Goal: Communication & Community: Answer question/provide support

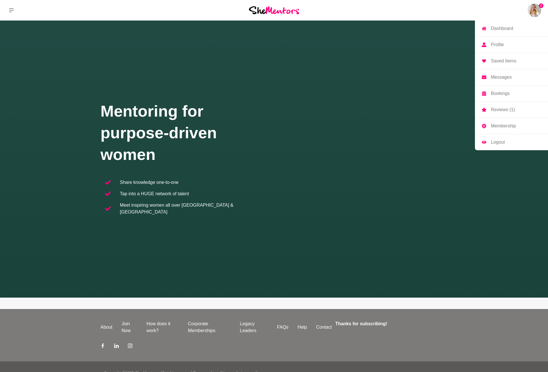
click at [535, 11] on img at bounding box center [534, 10] width 14 height 14
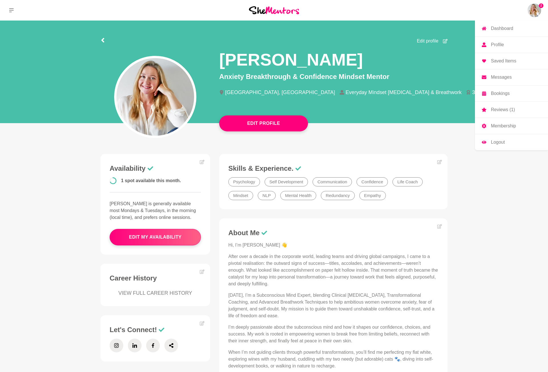
click at [496, 78] on p "Messages" at bounding box center [501, 77] width 21 height 5
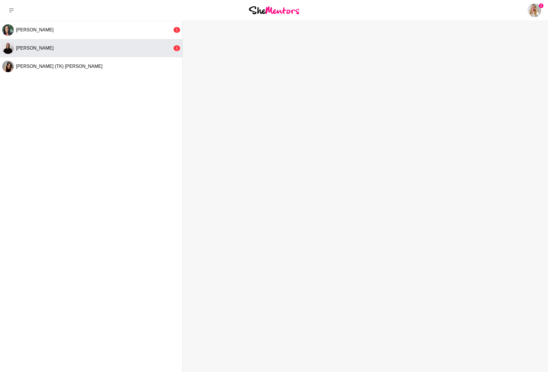
click at [50, 49] on div "[PERSON_NAME]" at bounding box center [94, 48] width 156 height 6
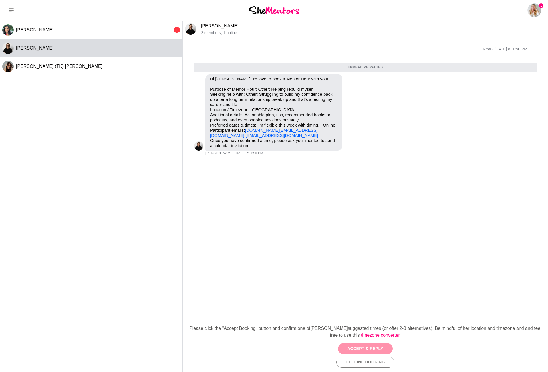
click at [363, 346] on button "Accept & Reply" at bounding box center [365, 348] width 55 height 11
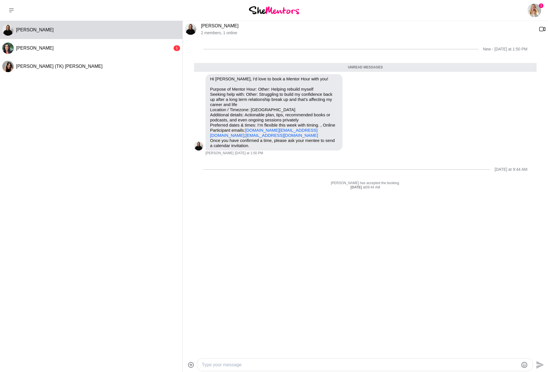
click at [228, 364] on textarea "Type your message" at bounding box center [360, 365] width 316 height 7
type textarea "Hi [PERSON_NAME], thank you for reaching out. I would love to have an hour sess…"
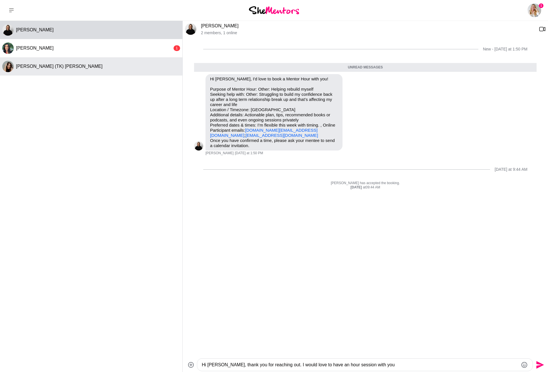
click at [37, 66] on span "[PERSON_NAME] (TK) [PERSON_NAME]" at bounding box center [59, 66] width 86 height 5
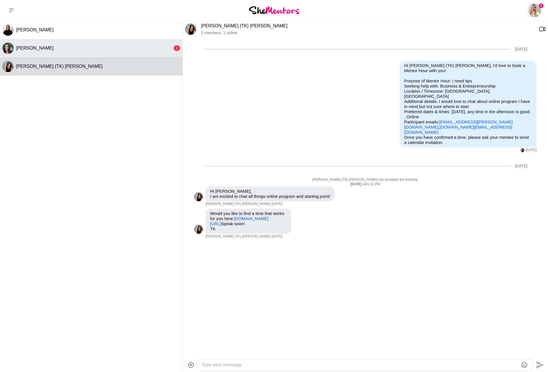
click at [33, 48] on span "[PERSON_NAME]" at bounding box center [35, 48] width 38 height 5
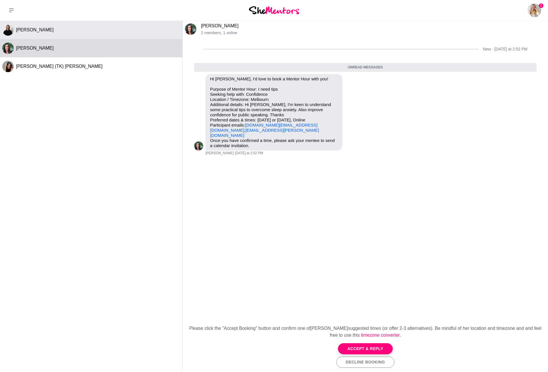
click at [102, 28] on div "[PERSON_NAME]" at bounding box center [98, 30] width 164 height 6
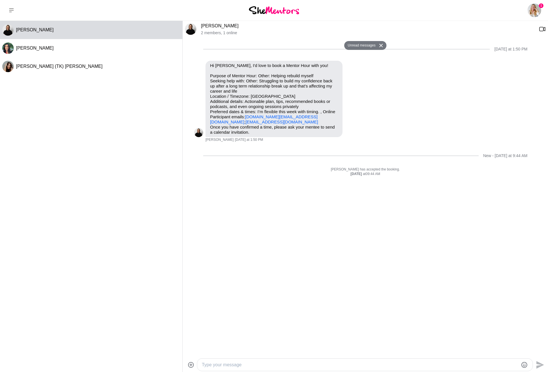
click at [231, 366] on textarea "Type your message" at bounding box center [360, 365] width 316 height 7
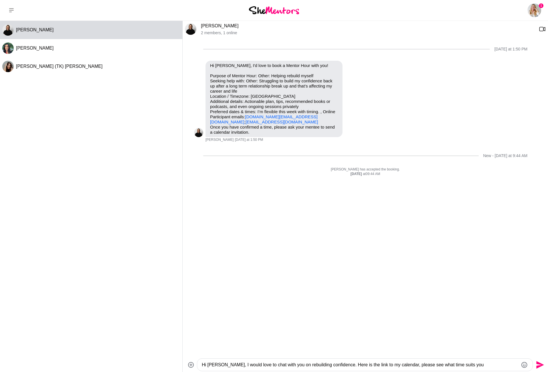
paste textarea "[URL][DOMAIN_NAME]"
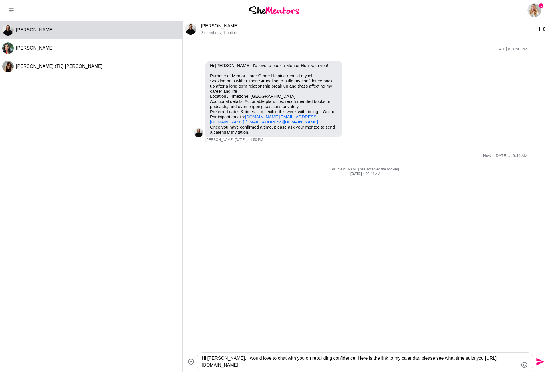
drag, startPoint x: 348, startPoint y: 366, endPoint x: 256, endPoint y: 364, distance: 91.9
click at [256, 364] on textarea "Hi [PERSON_NAME], I would love to chat with you on rebuilding confidence. Here …" at bounding box center [360, 362] width 316 height 14
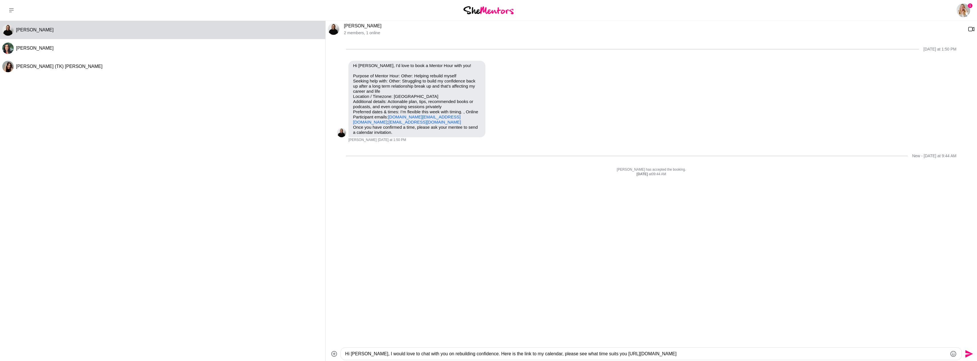
drag, startPoint x: 675, startPoint y: 353, endPoint x: 604, endPoint y: 353, distance: 71.0
click at [547, 353] on textarea "Hi [PERSON_NAME], I would love to chat with you on rebuilding confidence. Here …" at bounding box center [646, 353] width 602 height 7
paste textarea "daymindset-au/she-mentors-zoom-call"
click at [471, 355] on textarea "Hi [PERSON_NAME], I would love to chat with you on rebuilding confidence. Here …" at bounding box center [646, 353] width 602 height 7
click at [547, 354] on textarea "Hi [PERSON_NAME], I would love to chat with you on rebuilding confidence after …" at bounding box center [646, 353] width 602 height 7
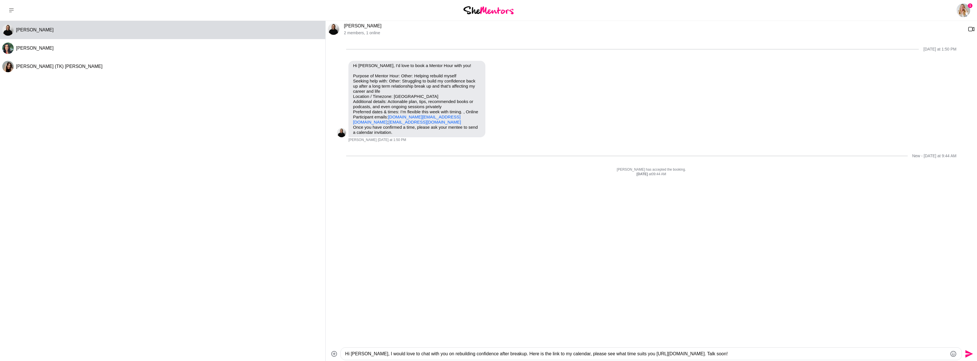
type textarea "Hi [PERSON_NAME], I would love to chat with you on rebuilding confidence after …"
click at [547, 353] on icon "Send" at bounding box center [969, 354] width 8 height 8
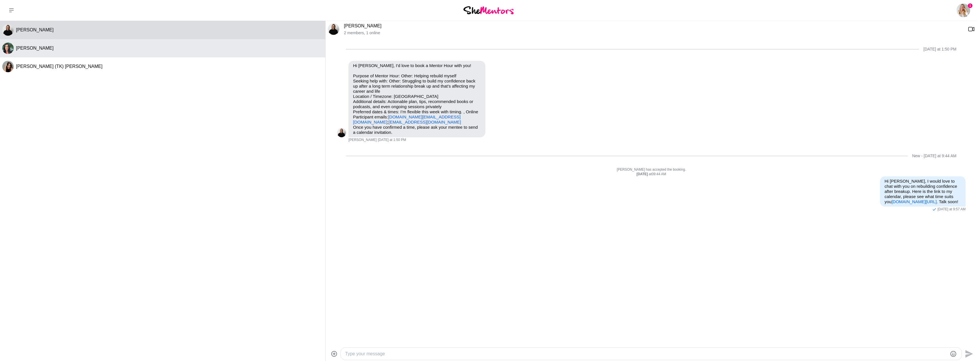
click at [65, 44] on button "[PERSON_NAME]" at bounding box center [162, 48] width 325 height 18
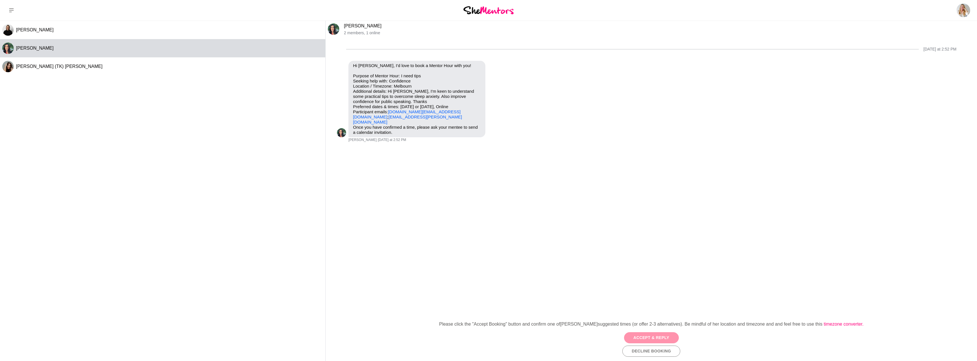
click at [547, 338] on button "Accept & Reply" at bounding box center [651, 337] width 55 height 11
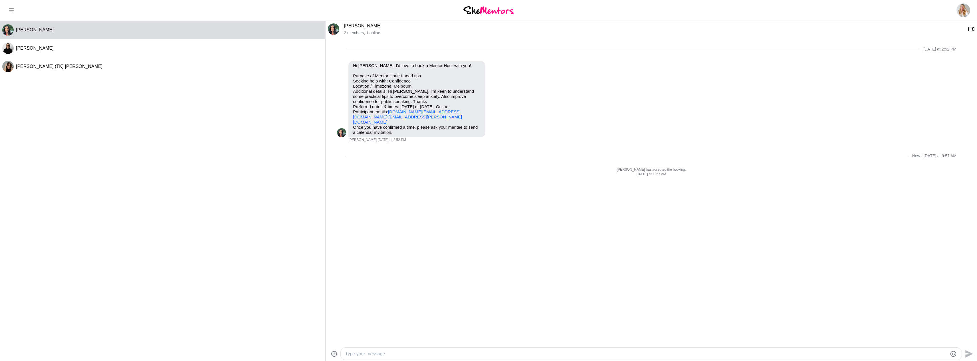
click at [369, 356] on textarea "Type your message" at bounding box center [646, 353] width 602 height 7
click at [427, 354] on textarea "Hi [PERSON_NAME], I would love to help you. I can;t do [DATE] as it's my birthd…" at bounding box center [646, 353] width 602 height 7
click at [547, 355] on textarea "Hi [PERSON_NAME], I would love to help you. I can't do [DATE] as it's my birthd…" at bounding box center [646, 353] width 602 height 7
paste textarea "[URL][DOMAIN_NAME]"
click at [394, 353] on textarea "Hi [PERSON_NAME], I would love to help you. I can't do [DATE] as it's my birthd…" at bounding box center [646, 353] width 602 height 7
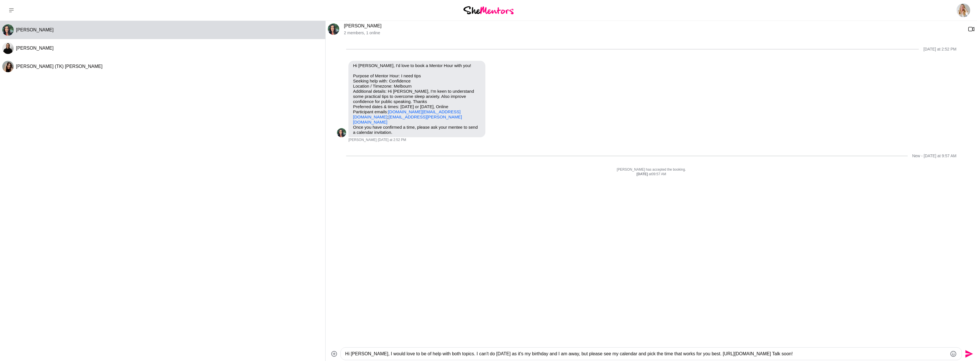
type textarea "Hi [PERSON_NAME], I would love to be of help with both topics. I can't do [DATE…"
click at [547, 354] on icon "Send" at bounding box center [968, 353] width 9 height 9
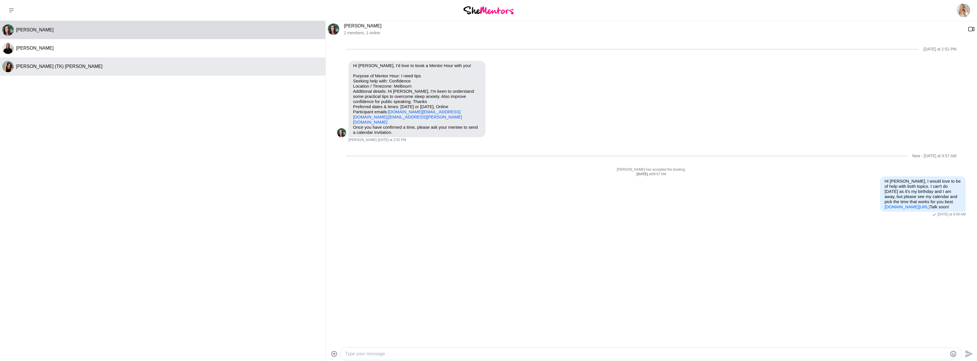
click at [80, 66] on div "[PERSON_NAME] (TK) [PERSON_NAME]" at bounding box center [169, 67] width 307 height 6
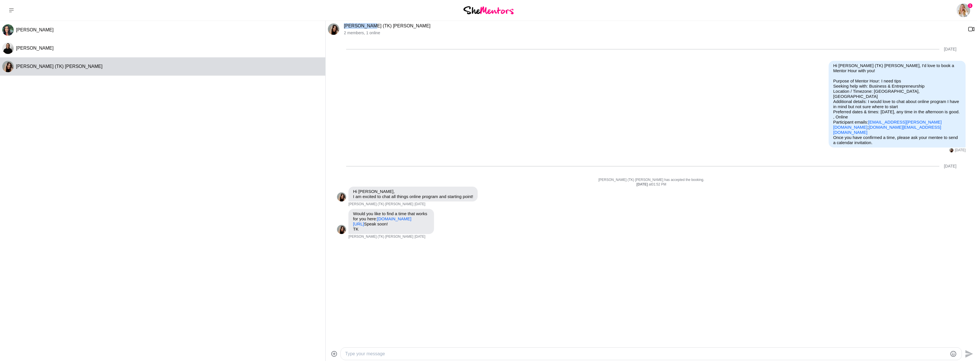
drag, startPoint x: 343, startPoint y: 26, endPoint x: 368, endPoint y: 26, distance: 25.4
click at [368, 26] on div "[PERSON_NAME] (TK) [PERSON_NAME] 2 members , 1 online" at bounding box center [651, 29] width 651 height 17
copy link "[PERSON_NAME]"
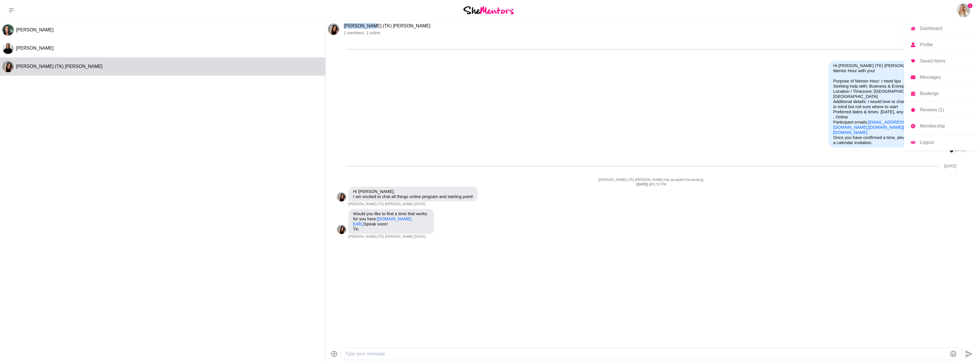
click at [547, 9] on img at bounding box center [963, 10] width 14 height 14
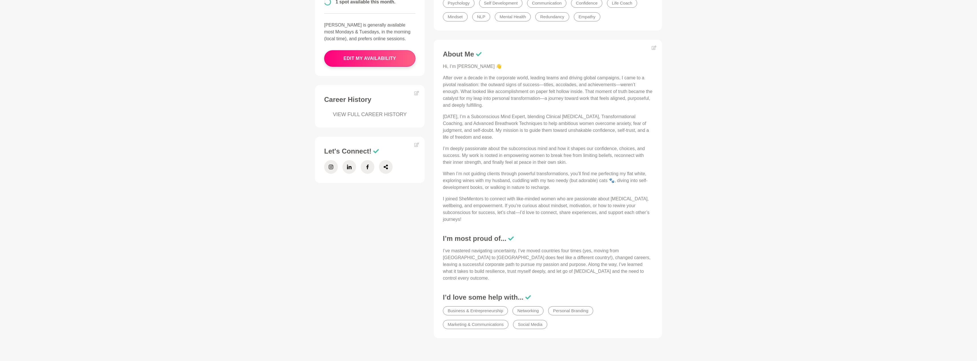
scroll to position [180, 0]
click at [547, 45] on icon at bounding box center [654, 46] width 5 height 5
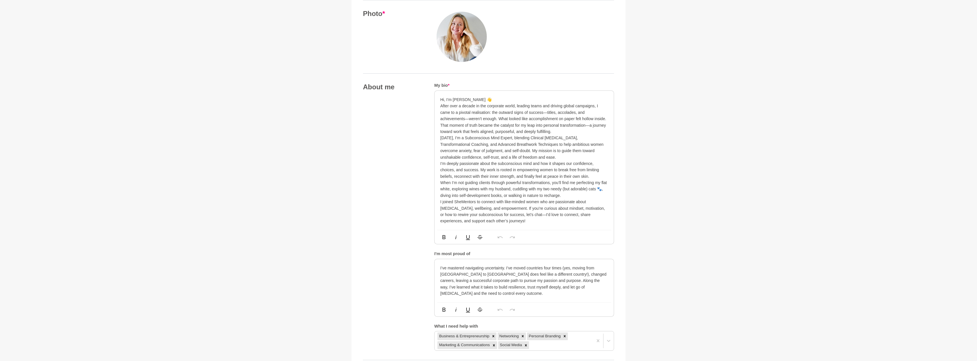
scroll to position [242, 0]
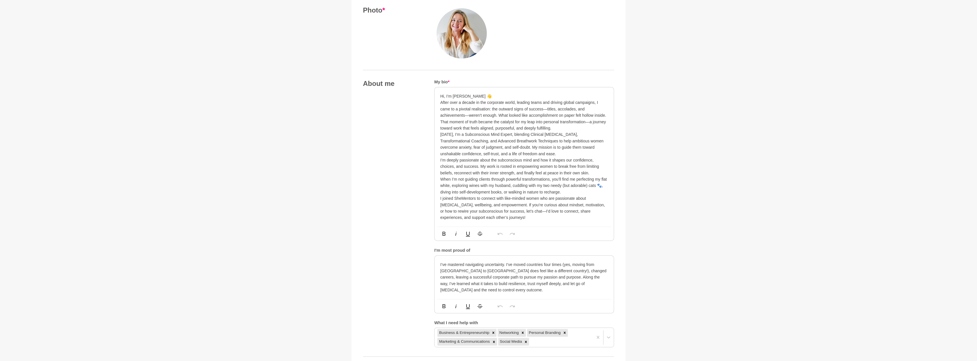
click at [547, 201] on p "I joined SheMentors to connect with like-minded women who are passionate about …" at bounding box center [524, 208] width 168 height 26
drag, startPoint x: 561, startPoint y: 201, endPoint x: 550, endPoint y: 202, distance: 10.9
click at [547, 202] on p "I joined SheMentors to connect with like-minded women who are passionate about …" at bounding box center [524, 208] width 168 height 26
drag, startPoint x: 549, startPoint y: 201, endPoint x: 563, endPoint y: 202, distance: 14.0
click at [547, 202] on p "I joined SheMentors to connect with like-minded women who are passionate about …" at bounding box center [524, 208] width 168 height 26
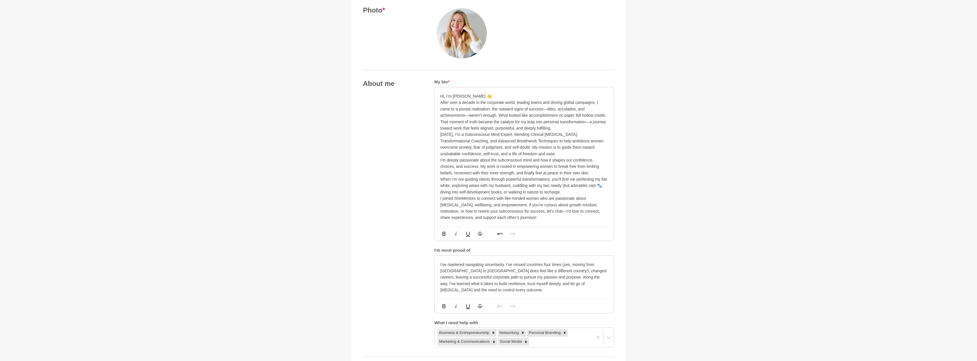
click at [547, 202] on p "I joined SheMentors to connect with like-minded women who are passionate about …" at bounding box center [524, 208] width 168 height 26
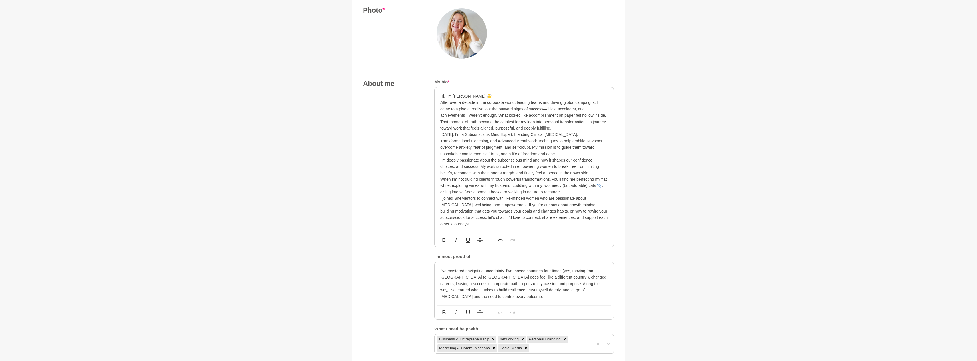
drag, startPoint x: 508, startPoint y: 202, endPoint x: 488, endPoint y: 219, distance: 25.8
click at [488, 219] on p "I joined SheMentors to connect with like-minded women who are passionate about …" at bounding box center [524, 211] width 168 height 32
copy p "If you’re curious about growth mindset, building motivation that gets you towar…"
click at [547, 33] on main "Back to Profile Your details [PERSON_NAME] Anxiety Breakthrough & Confidence Mi…" at bounding box center [488, 313] width 977 height 1070
click at [541, 195] on p "I joined SheMentors to connect with like-minded women who are passionate about …" at bounding box center [524, 211] width 168 height 32
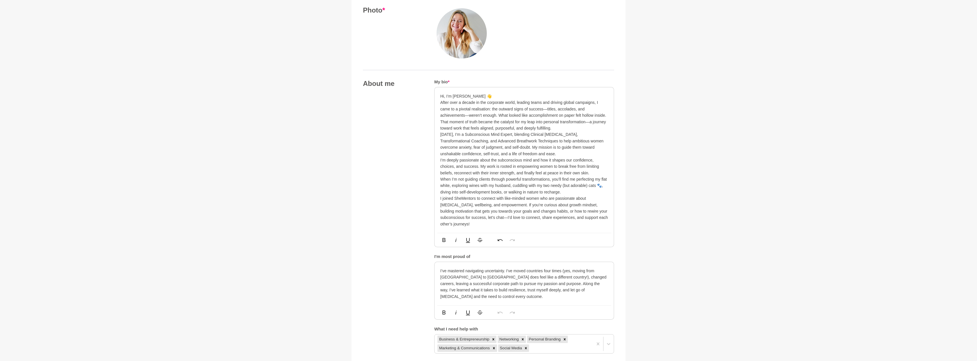
click at [508, 200] on p "I joined SheMentors to connect with like-minded women who are passionate about …" at bounding box center [524, 211] width 168 height 32
drag, startPoint x: 509, startPoint y: 202, endPoint x: 504, endPoint y: 213, distance: 12.8
click at [504, 213] on p "I joined SheMentors to connect with like-minded women who are passionate about …" at bounding box center [524, 211] width 168 height 32
drag, startPoint x: 509, startPoint y: 201, endPoint x: 503, endPoint y: 212, distance: 12.5
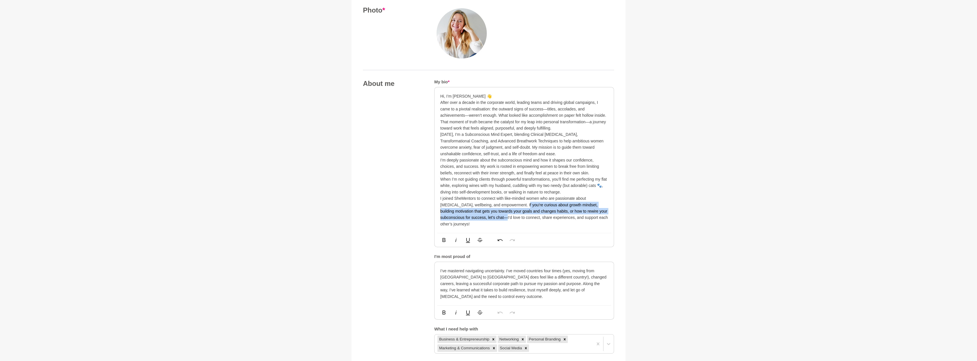
click at [503, 212] on p "I joined SheMentors to connect with like-minded women who are passionate about …" at bounding box center [524, 211] width 168 height 32
click at [547, 219] on p "I joined SheMentors to connect with like-minded women who are passionate about …" at bounding box center [524, 211] width 168 height 32
drag, startPoint x: 501, startPoint y: 213, endPoint x: 610, endPoint y: 214, distance: 109.0
click at [547, 214] on div "Hi, I’m [PERSON_NAME] 👋 After over a decade in the corporate world, leading tea…" at bounding box center [523, 159] width 179 height 145
click at [547, 215] on p "I joined SheMentors to connect with like-minded women who are passionate about …" at bounding box center [524, 211] width 168 height 32
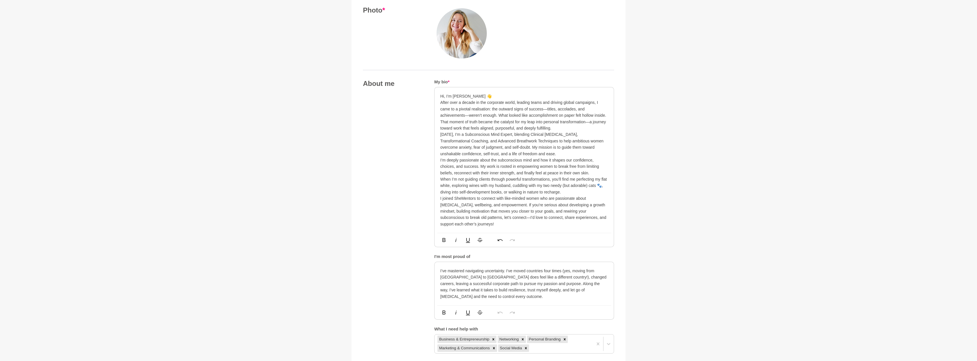
click at [546, 213] on p "I joined SheMentors to connect with like-minded women who are passionate about …" at bounding box center [524, 211] width 168 height 32
click at [547, 221] on p "I joined SheMentors to connect with like-minded women who are passionate about …" at bounding box center [524, 211] width 168 height 32
drag, startPoint x: 474, startPoint y: 215, endPoint x: 496, endPoint y: 214, distance: 22.3
click at [496, 214] on p "I joined SheMentors to connect with like-minded women who are passionate about …" at bounding box center [524, 211] width 168 height 32
click at [547, 223] on main "Back to Profile Your details [PERSON_NAME] Anxiety Breakthrough & Confidence Mi…" at bounding box center [488, 313] width 977 height 1070
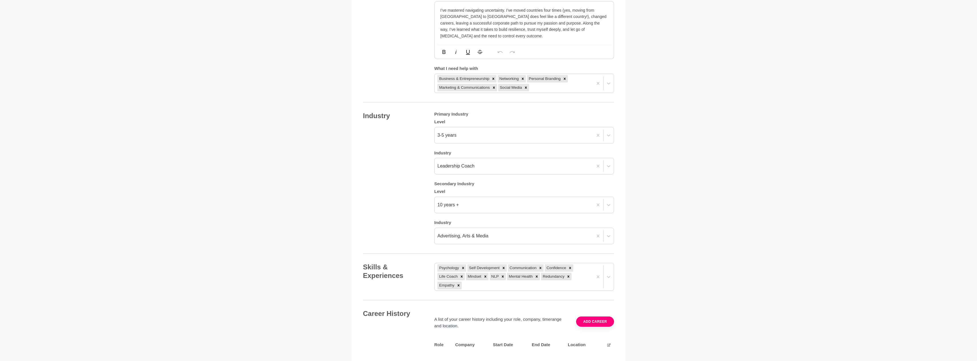
scroll to position [701, 0]
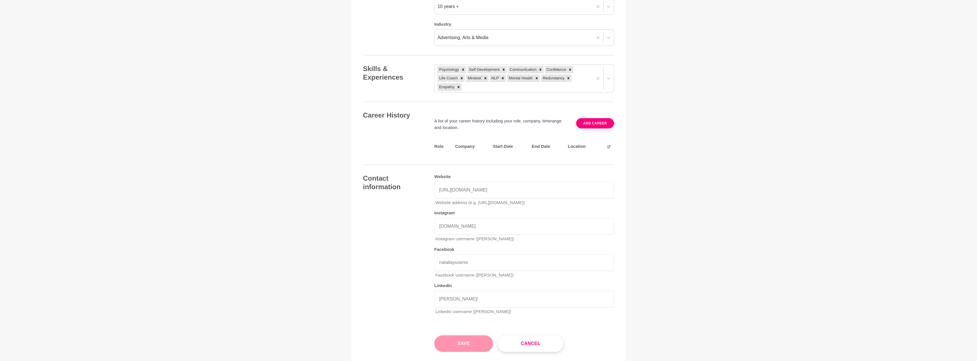
click at [465, 335] on button "Save" at bounding box center [463, 343] width 59 height 17
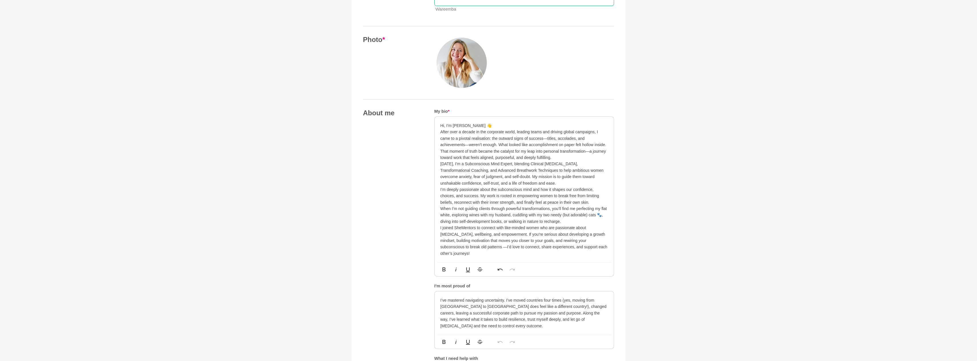
scroll to position [184, 0]
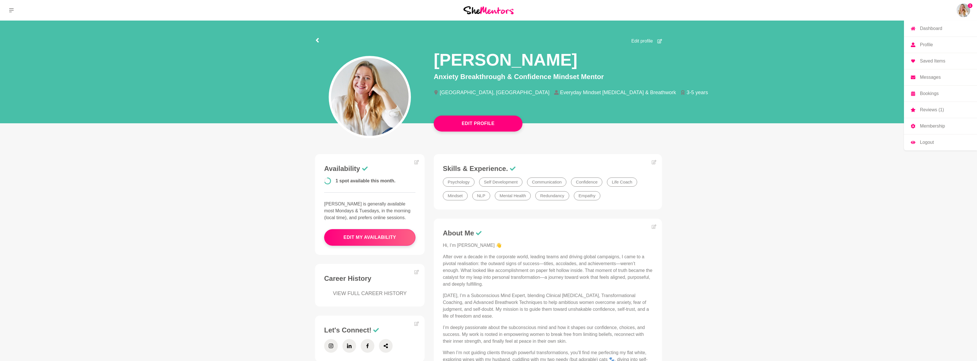
click at [547, 5] on span "1" at bounding box center [970, 5] width 5 height 5
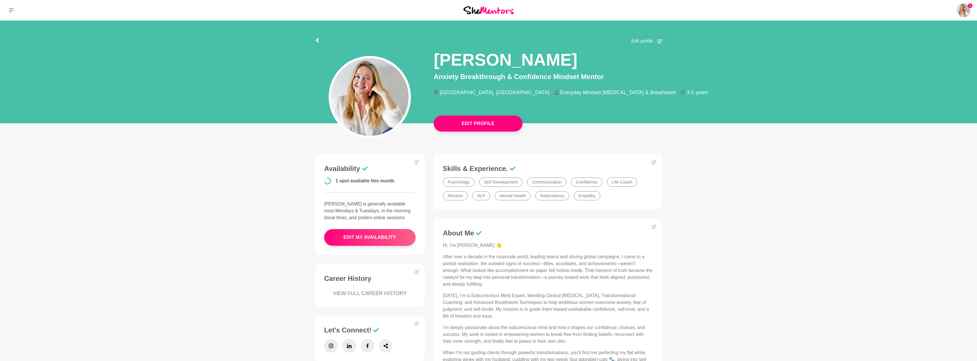
click at [547, 185] on main "Edit Profile Edit profile [PERSON_NAME] Anxiety Breakthrough & Confidence Minds…" at bounding box center [488, 283] width 977 height 525
